Goal: Navigation & Orientation: Find specific page/section

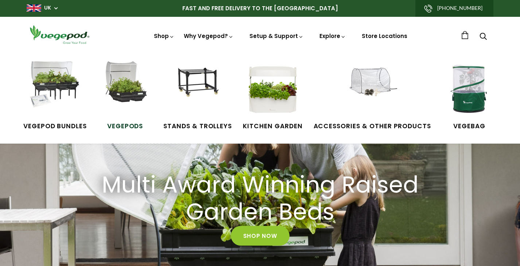
click at [126, 93] on img at bounding box center [125, 88] width 55 height 55
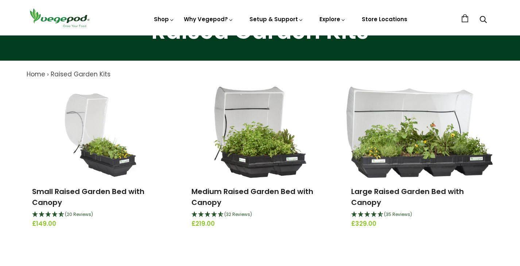
scroll to position [53, 0]
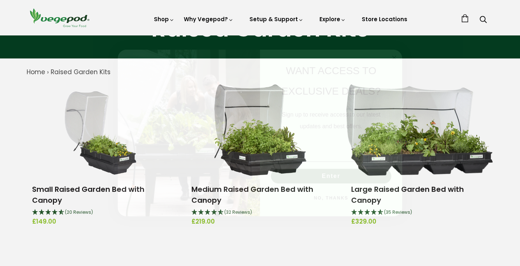
click at [394, 58] on circle "Close dialog" at bounding box center [394, 57] width 8 height 8
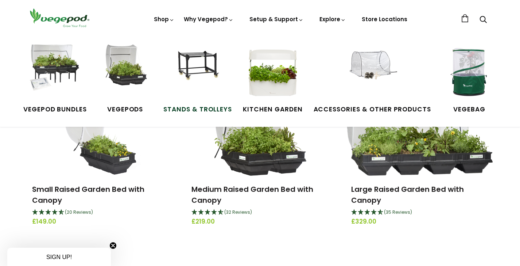
click at [189, 66] on img at bounding box center [197, 72] width 55 height 55
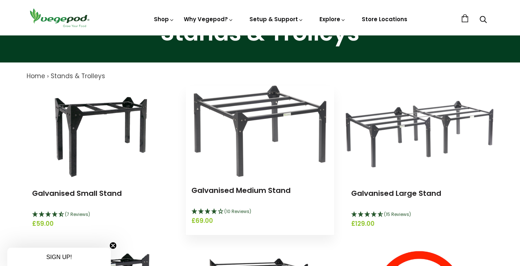
scroll to position [47, 0]
